Goal: Transaction & Acquisition: Subscribe to service/newsletter

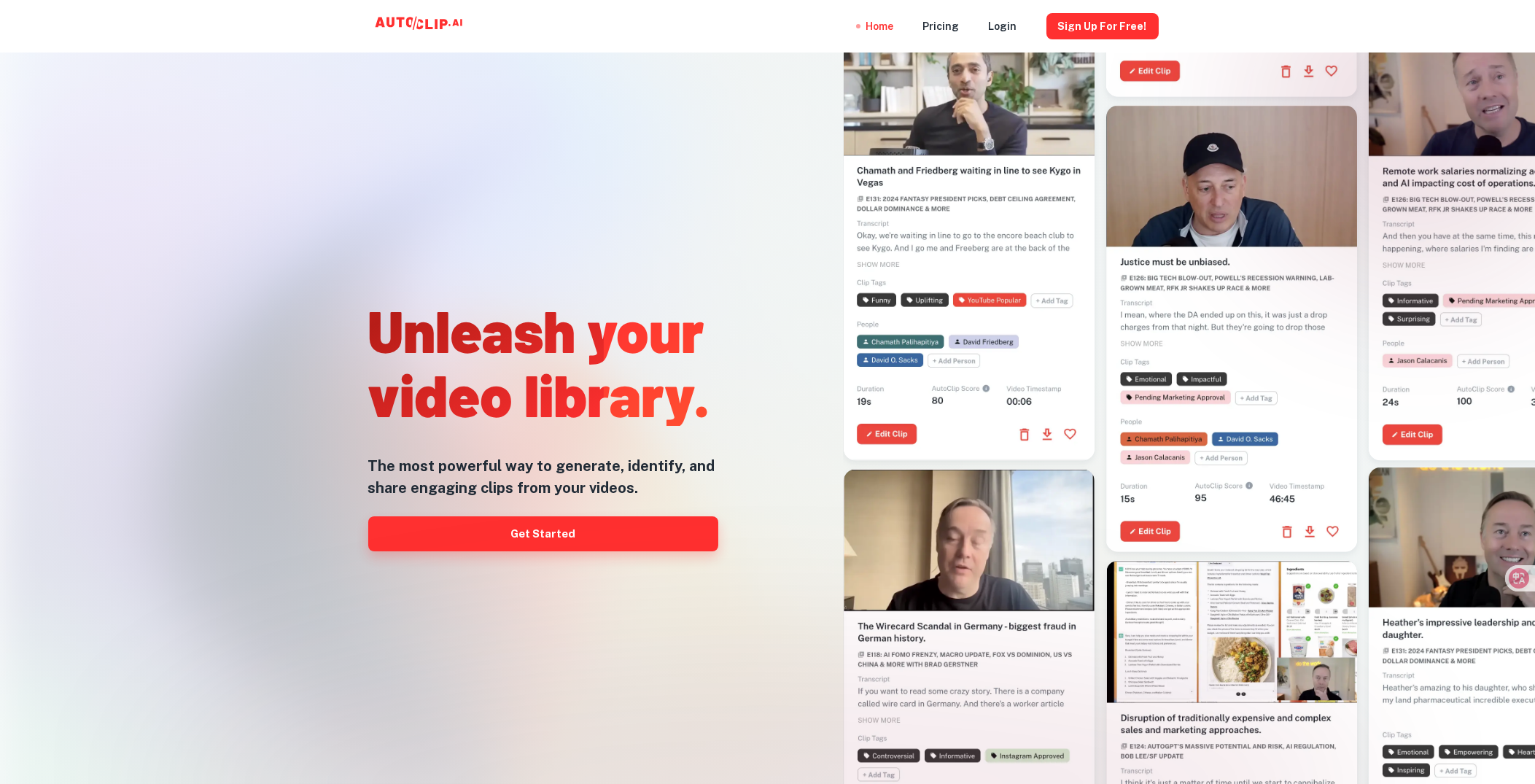
click at [544, 534] on link "Get Started" at bounding box center [543, 533] width 350 height 35
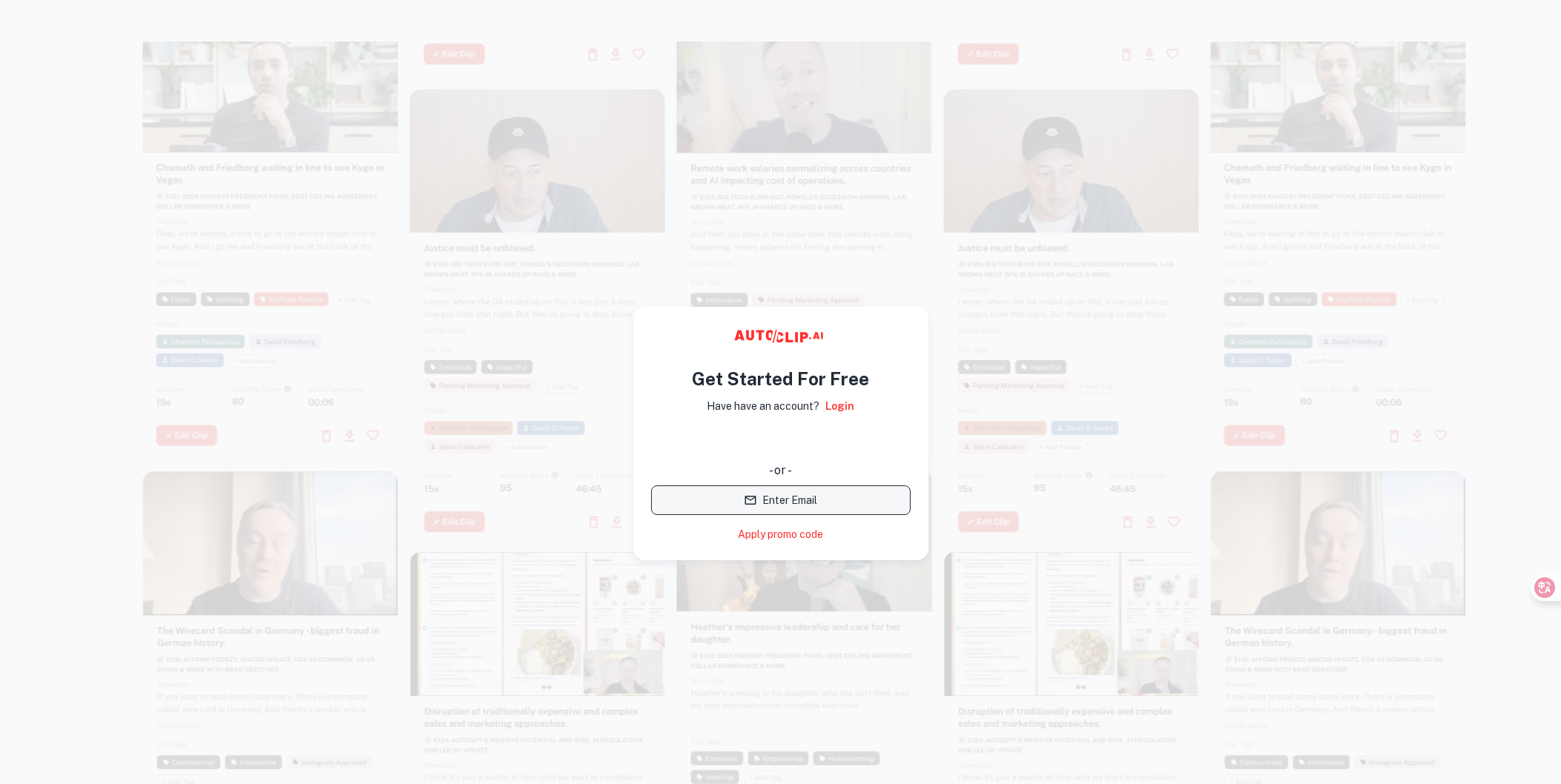
click at [776, 501] on button "Enter Email" at bounding box center [780, 500] width 259 height 29
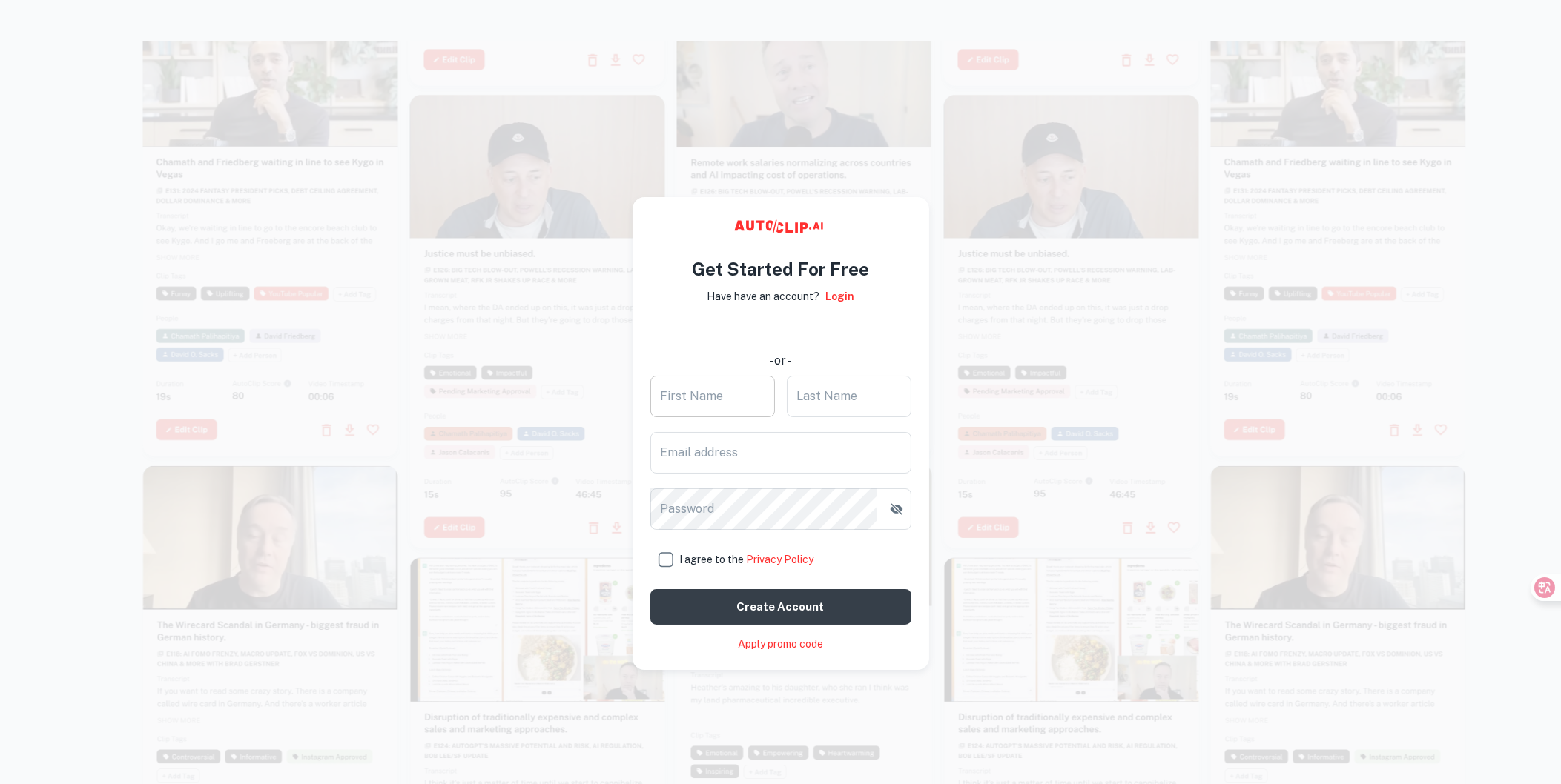
click at [732, 402] on input "First Name" at bounding box center [712, 397] width 125 height 42
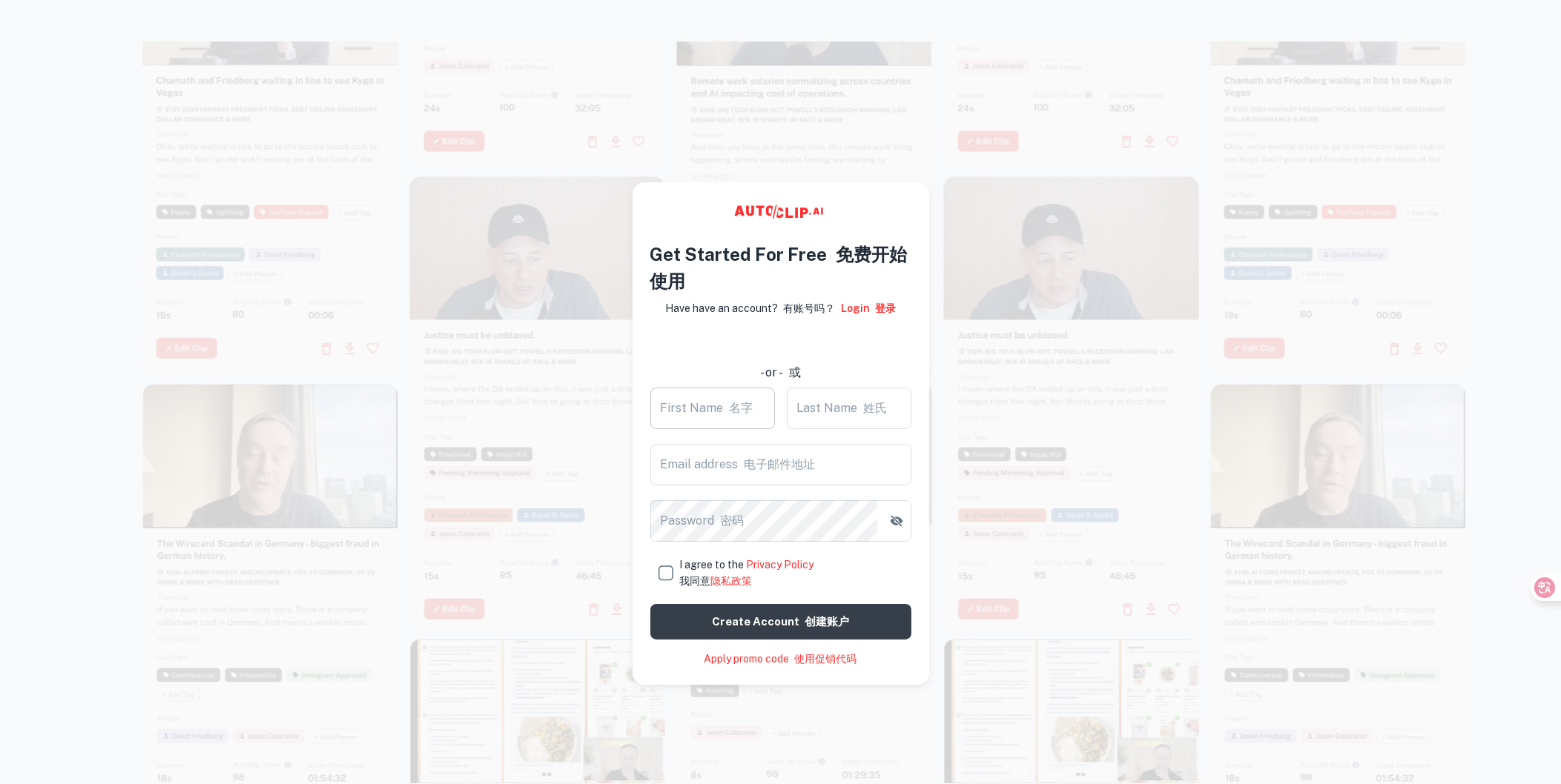
click at [729, 417] on input "First Name 名字" at bounding box center [712, 408] width 125 height 42
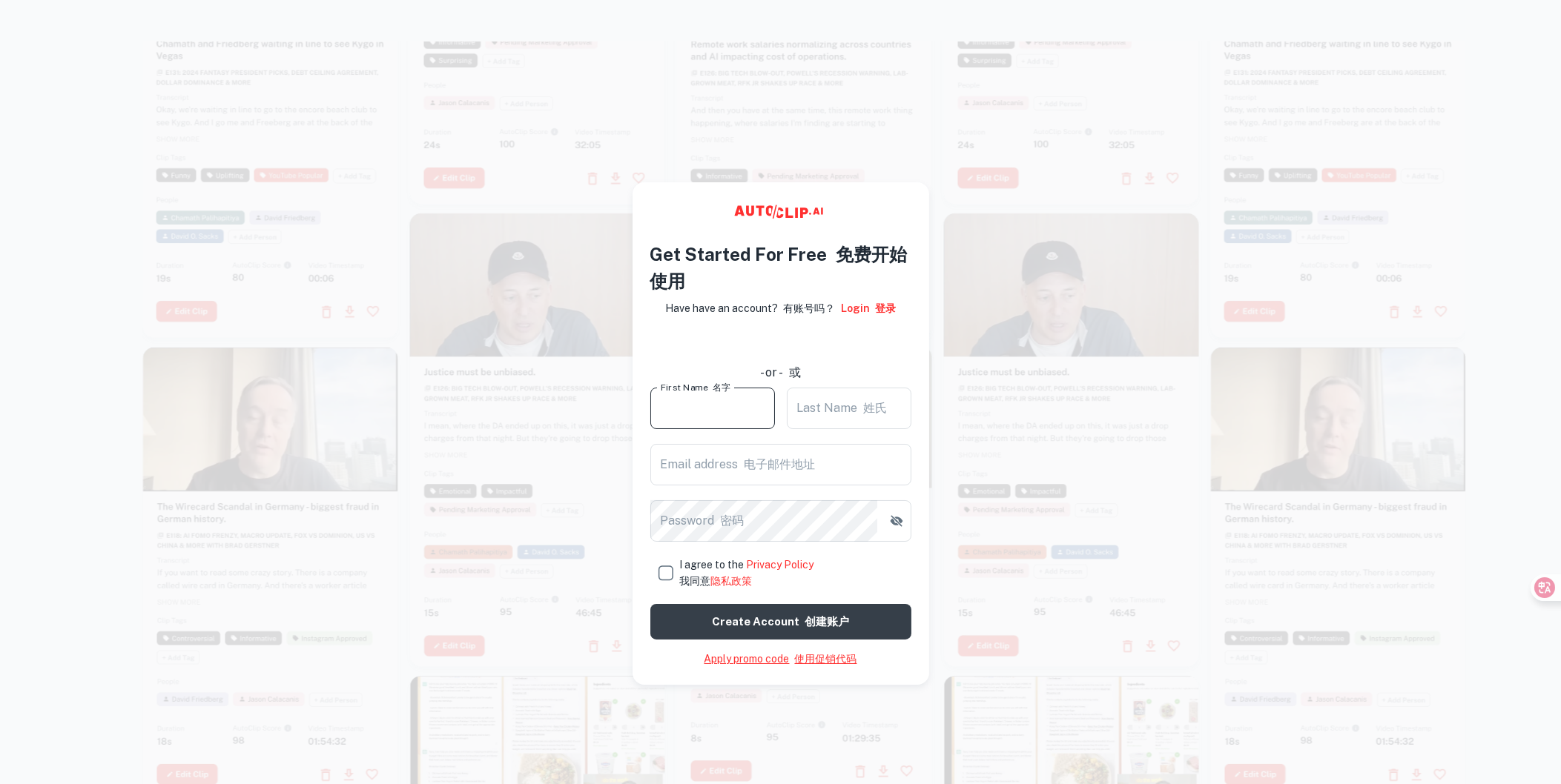
click at [816, 657] on font "使用促销代码" at bounding box center [826, 659] width 62 height 12
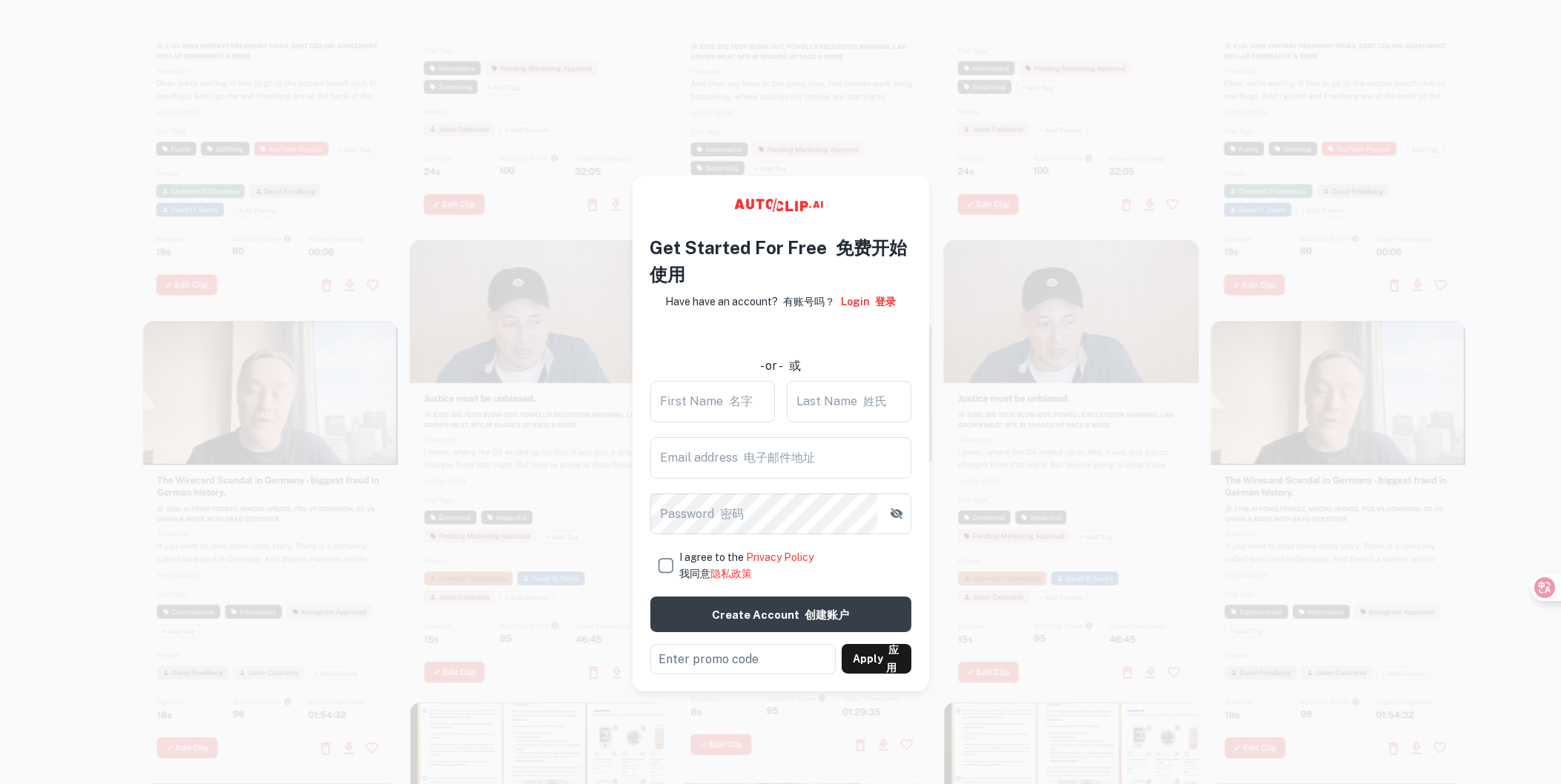
drag, startPoint x: 545, startPoint y: 139, endPoint x: 398, endPoint y: 175, distance: 151.3
click at [398, 175] on div at bounding box center [270, 86] width 255 height 454
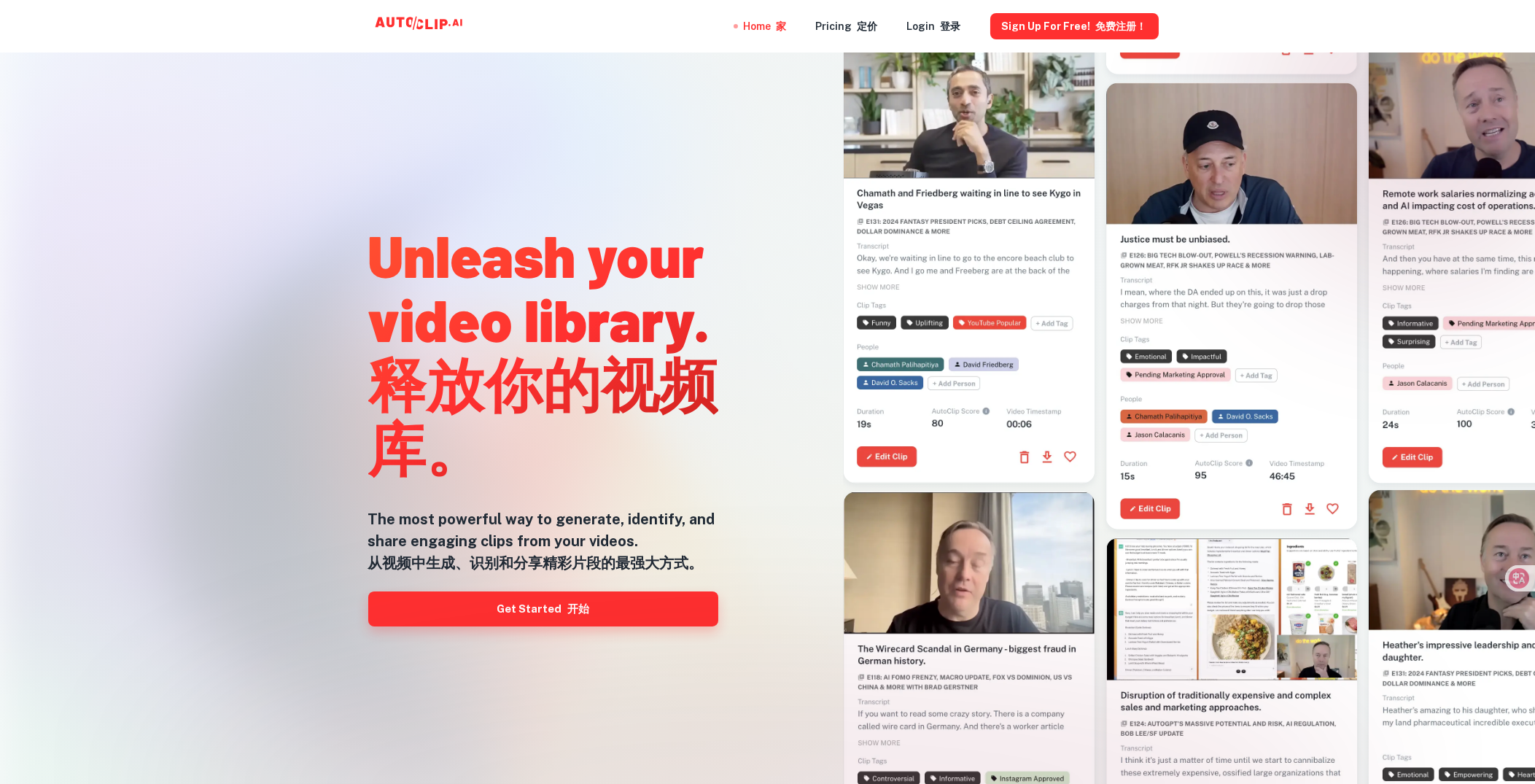
click at [578, 607] on font "开始" at bounding box center [579, 608] width 22 height 13
